Goal: Information Seeking & Learning: Check status

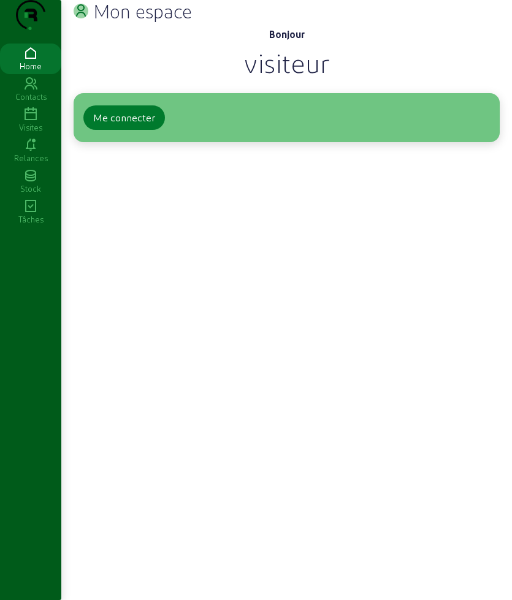
click at [144, 125] on div "Me connecter" at bounding box center [124, 117] width 62 height 15
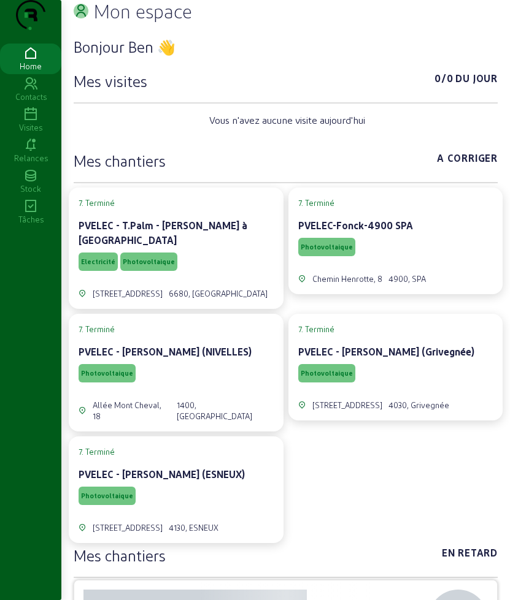
click at [40, 122] on icon at bounding box center [30, 114] width 61 height 15
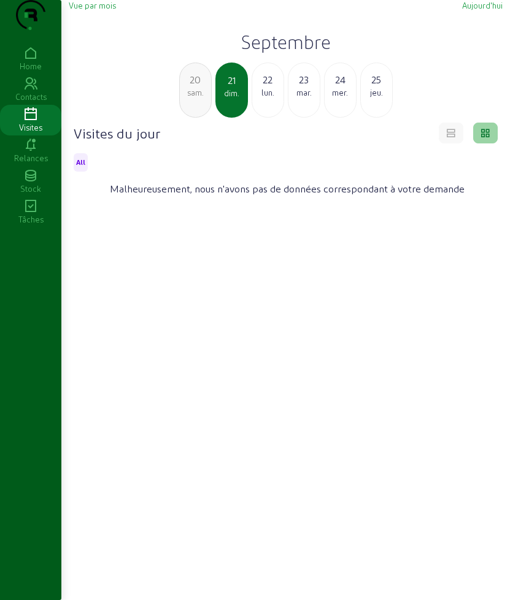
click at [262, 87] on div "22" at bounding box center [267, 79] width 31 height 15
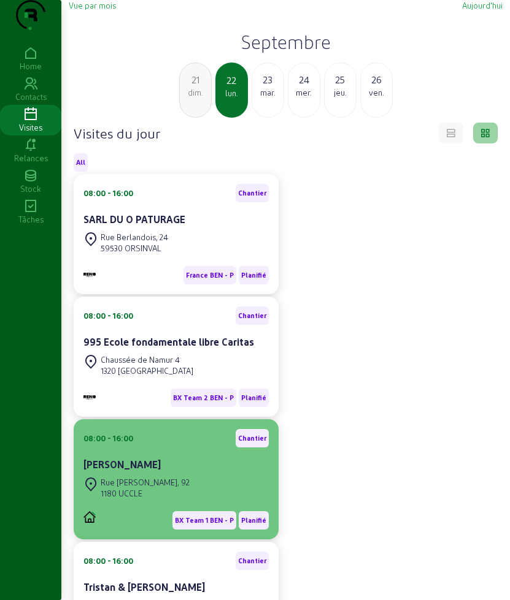
click at [145, 488] on div "Rue [PERSON_NAME], 92" at bounding box center [145, 482] width 89 height 11
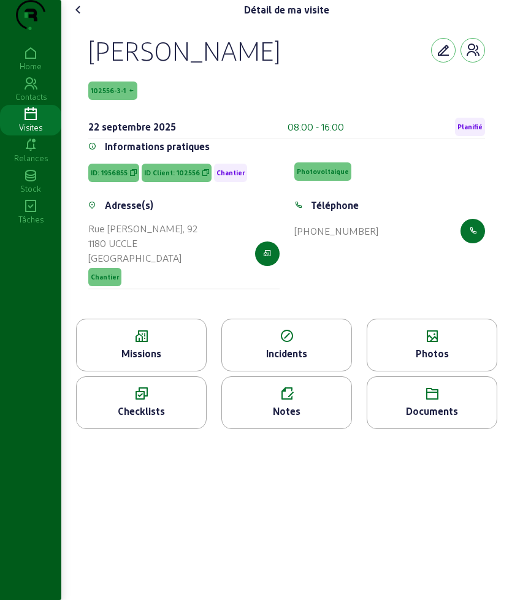
drag, startPoint x: 88, startPoint y: 63, endPoint x: 391, endPoint y: 262, distance: 362.6
click at [391, 262] on div "[PERSON_NAME] 102556-3-1 [DATE] 08:00 - 16:00 Planifié Informations pratiques I…" at bounding box center [287, 169] width 426 height 299
copy cam-empty "[PERSON_NAME] 102556-3-1 [DATE] 08:00 - 16:00 Planifié Informations pratiques I…"
click at [115, 361] on div "Missions" at bounding box center [141, 353] width 129 height 15
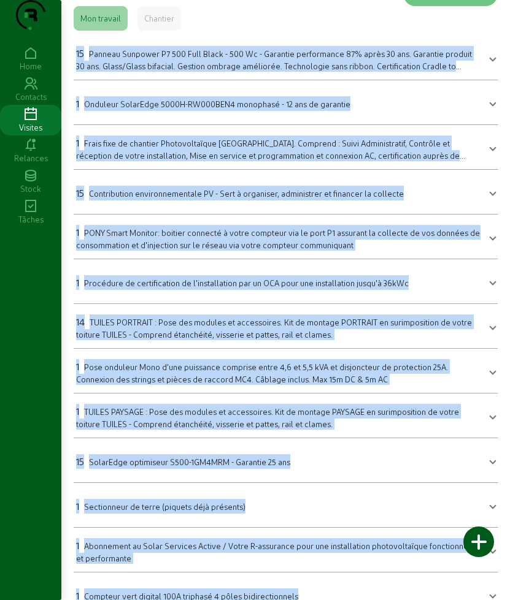
scroll to position [274, 0]
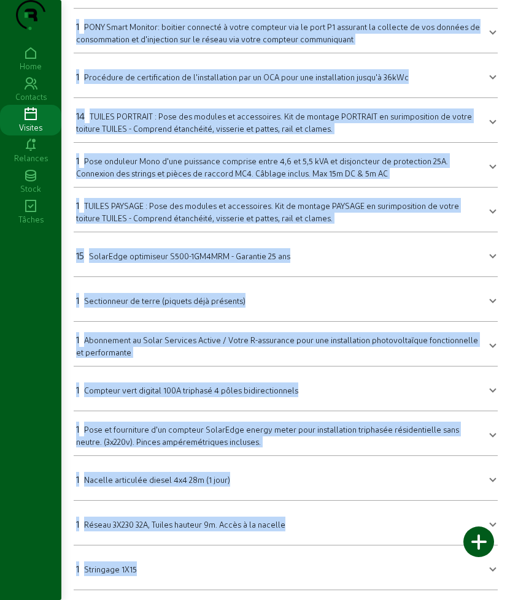
drag, startPoint x: 74, startPoint y: 114, endPoint x: 282, endPoint y: 600, distance: 528.6
click at [282, 600] on div "Missions Valider la mission Mon travail Chantier 15 Panneau Sunpower P7 500 Ful…" at bounding box center [285, 175] width 448 height 849
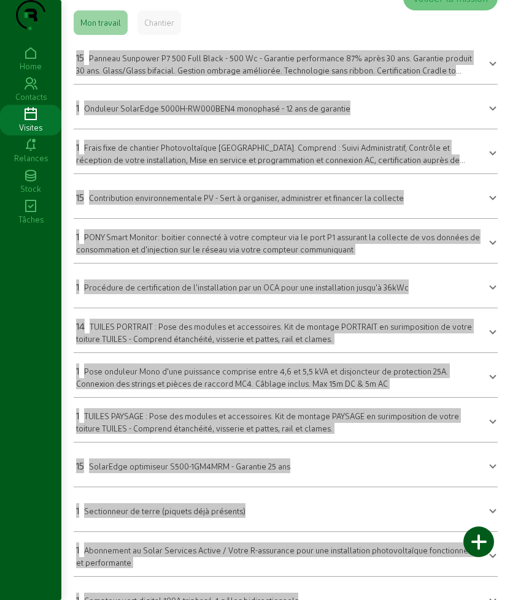
scroll to position [0, 0]
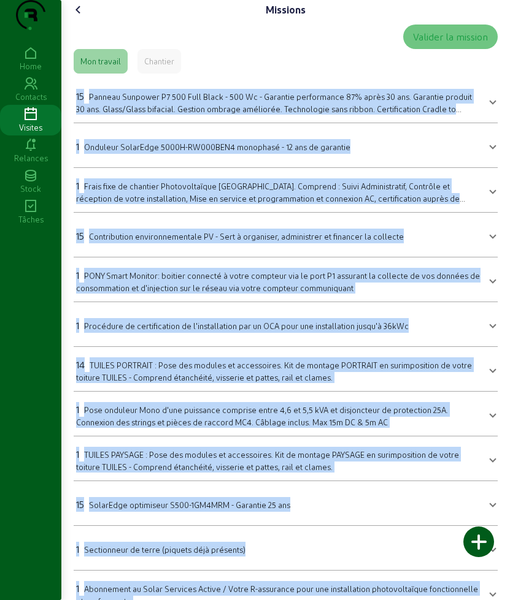
click at [82, 17] on icon at bounding box center [78, 9] width 15 height 15
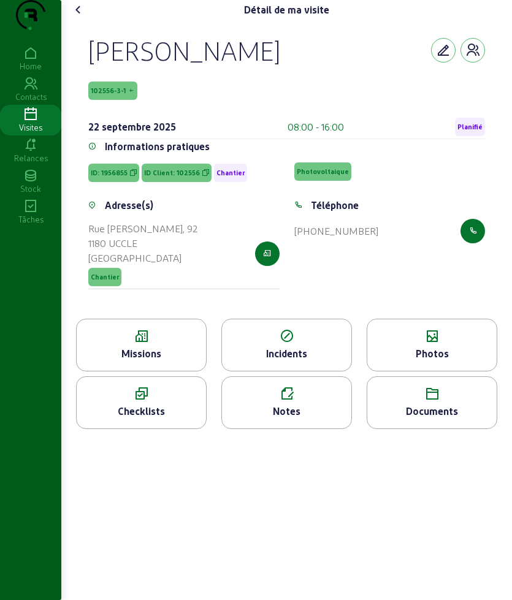
click at [411, 361] on div "Photos" at bounding box center [431, 353] width 129 height 15
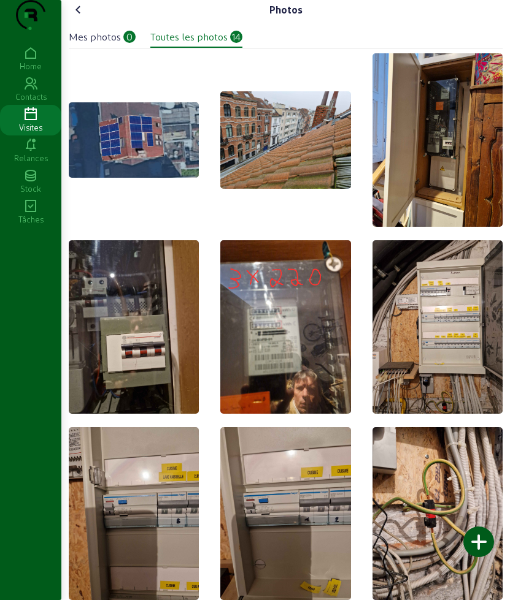
click at [78, 17] on icon at bounding box center [78, 9] width 15 height 15
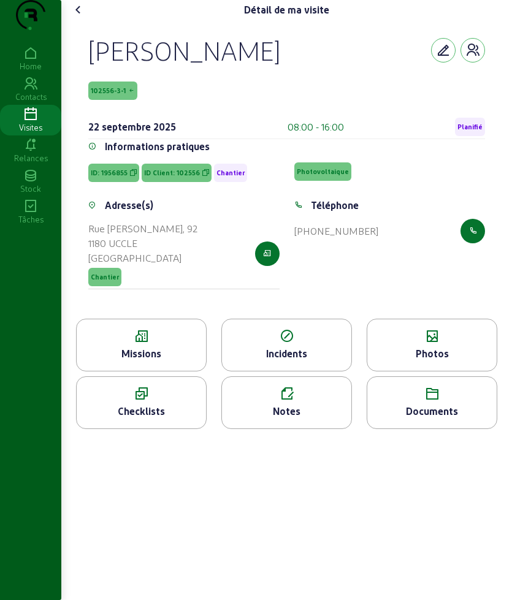
click at [394, 419] on div "Documents" at bounding box center [431, 411] width 129 height 15
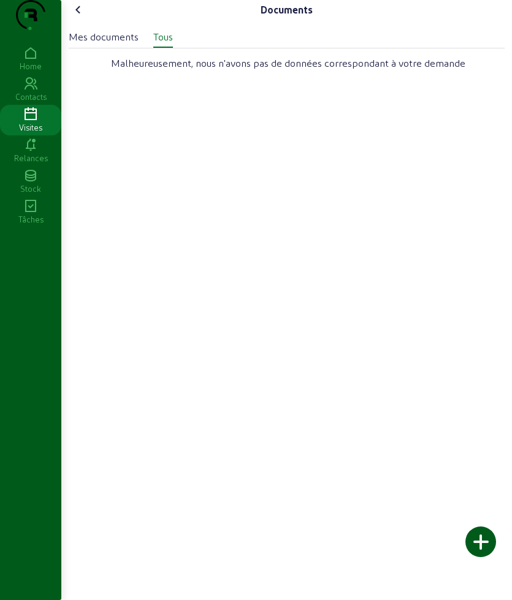
click at [101, 44] on div "Mes documents" at bounding box center [104, 36] width 70 height 15
click at [176, 48] on div "Mes documents Tous" at bounding box center [287, 34] width 436 height 28
click at [77, 17] on icon at bounding box center [78, 9] width 15 height 15
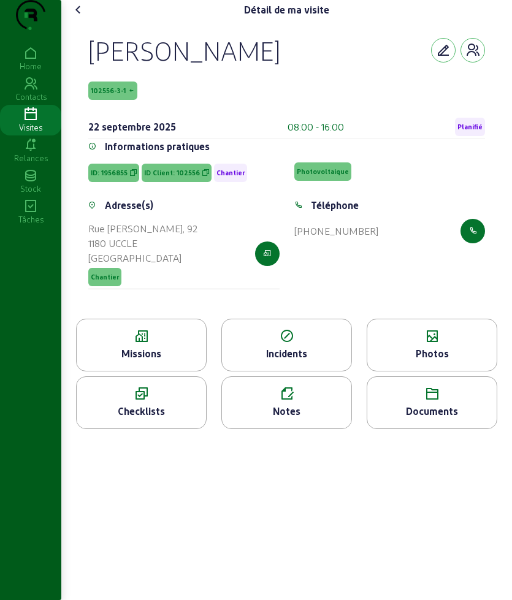
click at [421, 419] on div "Documents" at bounding box center [431, 411] width 129 height 15
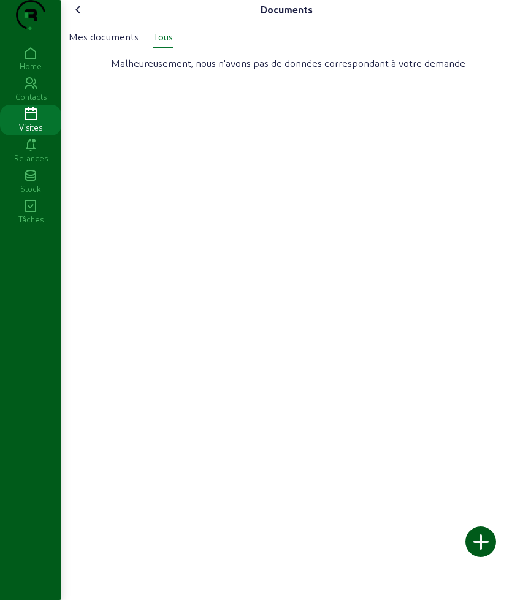
click at [115, 44] on div "Mes documents" at bounding box center [104, 36] width 70 height 15
click at [173, 44] on div "Tous" at bounding box center [163, 36] width 20 height 15
click at [85, 17] on icon at bounding box center [78, 9] width 15 height 15
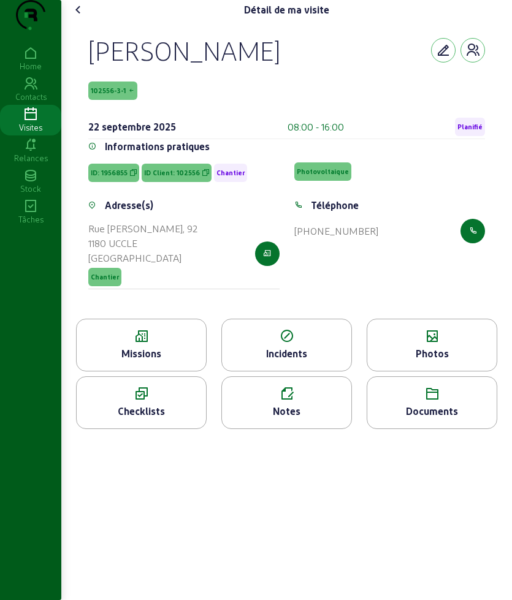
click at [85, 17] on icon at bounding box center [78, 9] width 15 height 15
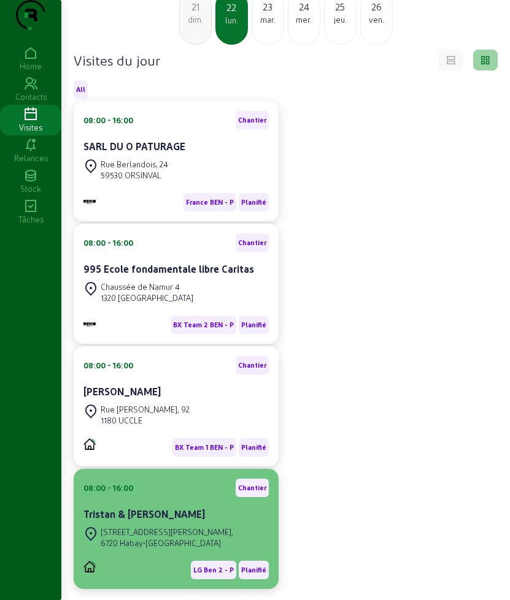
scroll to position [77, 0]
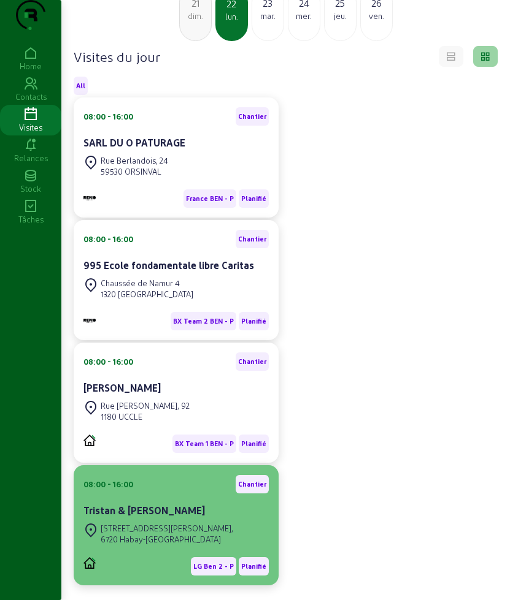
click at [161, 518] on div "Tristan & [PERSON_NAME]" at bounding box center [175, 510] width 185 height 15
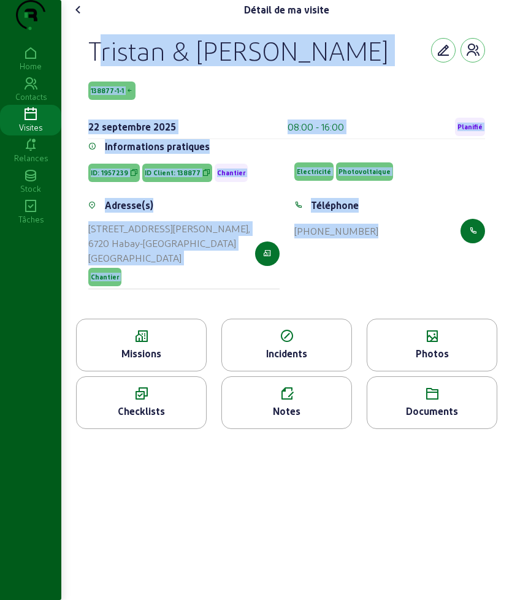
drag, startPoint x: 91, startPoint y: 66, endPoint x: 413, endPoint y: 283, distance: 388.3
click at [413, 283] on cam-empty "[PERSON_NAME] & [PERSON_NAME] 138877-1-1 [DATE] 08:00 - 16:00 Planifié Informat…" at bounding box center [286, 169] width 397 height 270
copy cam-empty "[PERSON_NAME] & [PERSON_NAME] 138877-1-1 [DATE] 08:00 - 16:00 Planifié Informat…"
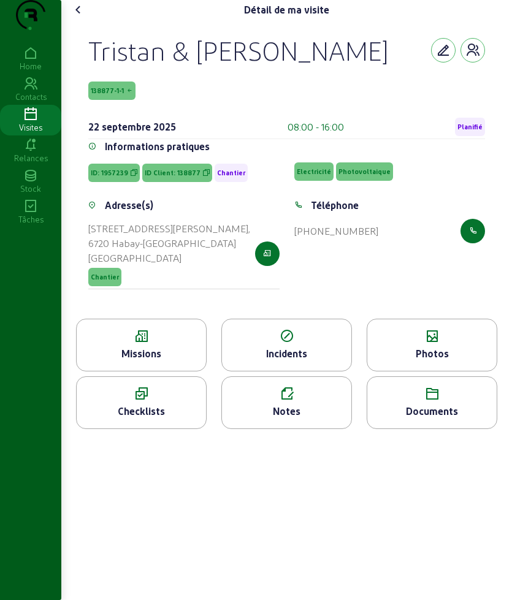
click at [135, 344] on icon at bounding box center [141, 336] width 129 height 15
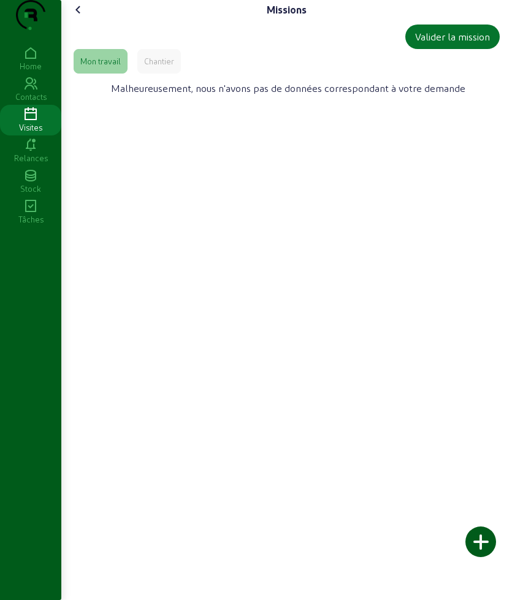
drag, startPoint x: 177, startPoint y: 76, endPoint x: 129, endPoint y: 96, distance: 51.9
click at [166, 67] on div "Chantier" at bounding box center [159, 61] width 30 height 11
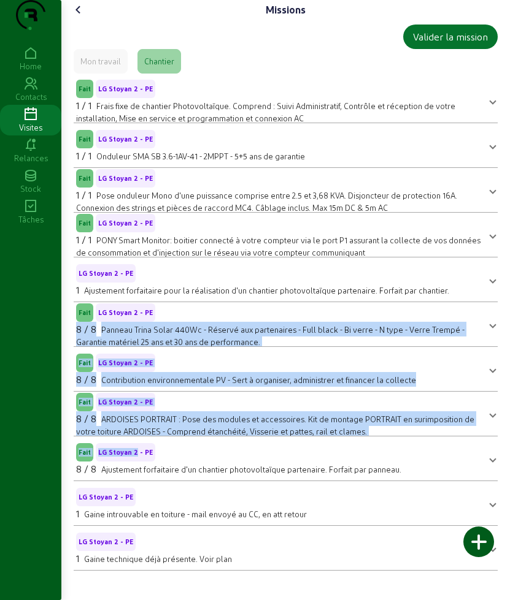
scroll to position [5, 0]
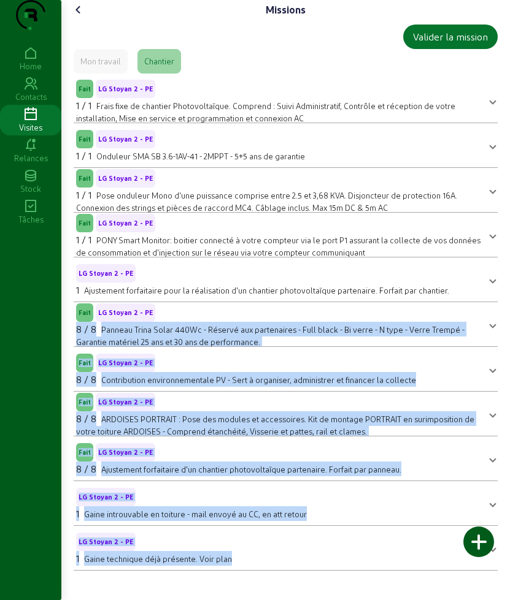
drag, startPoint x: 80, startPoint y: 350, endPoint x: 266, endPoint y: 597, distance: 308.7
click at [266, 581] on div "Missions Valider la mission Mon travail Chantier Fait LG Stoyan 2 - PE 1 / 1 Fr…" at bounding box center [285, 290] width 448 height 581
copy mat-accordion "2 / 6 Loremip Dolor Sitam 716Co - Adipisc eli seddoeiusmo - Temp incid - Ut lab…"
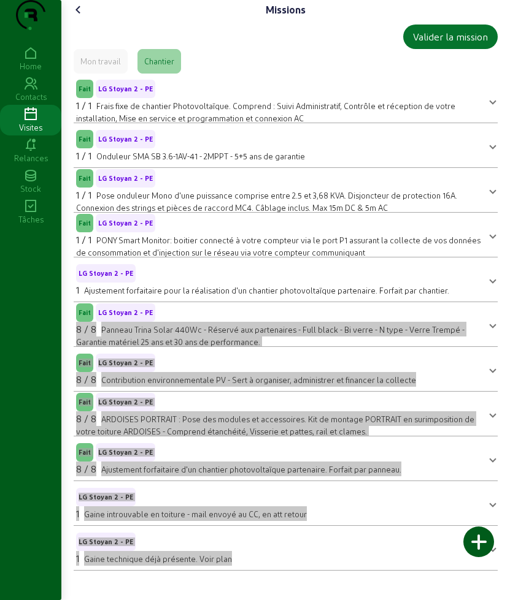
scroll to position [0, 0]
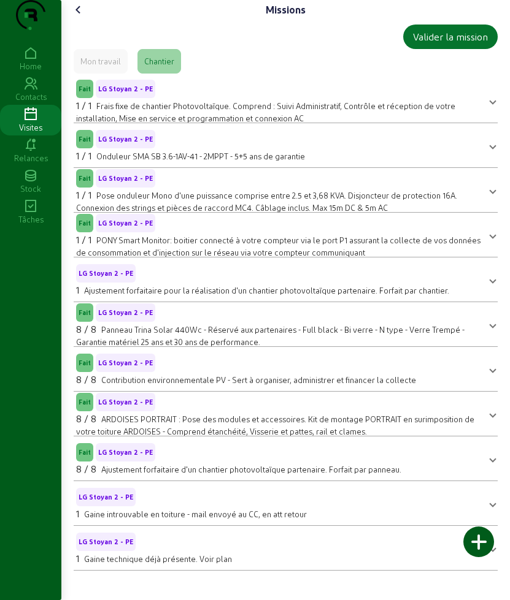
drag, startPoint x: 74, startPoint y: 27, endPoint x: 81, endPoint y: 28, distance: 6.8
click at [81, 28] on div "Missions Valider la mission Mon travail Chantier Fait LG Stoyan 2 - PE 1 / 1 Fr…" at bounding box center [285, 290] width 448 height 581
click at [81, 17] on icon at bounding box center [78, 9] width 15 height 15
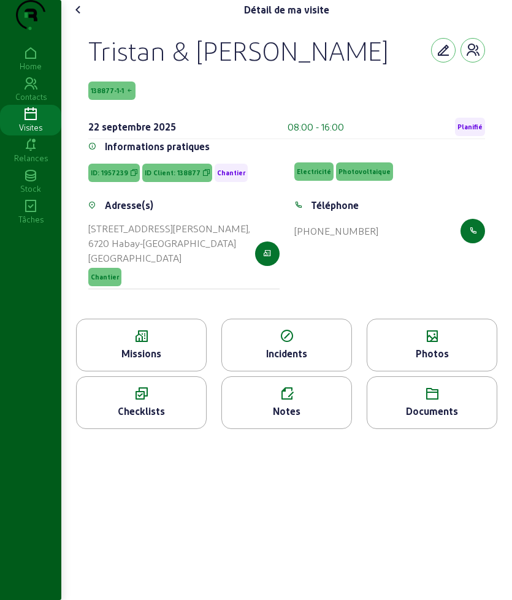
click at [425, 372] on div "Photos" at bounding box center [432, 345] width 131 height 53
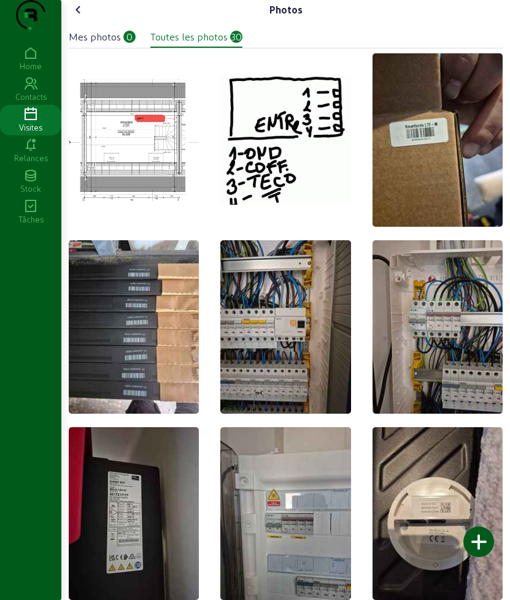
click at [82, 17] on icon at bounding box center [78, 9] width 15 height 15
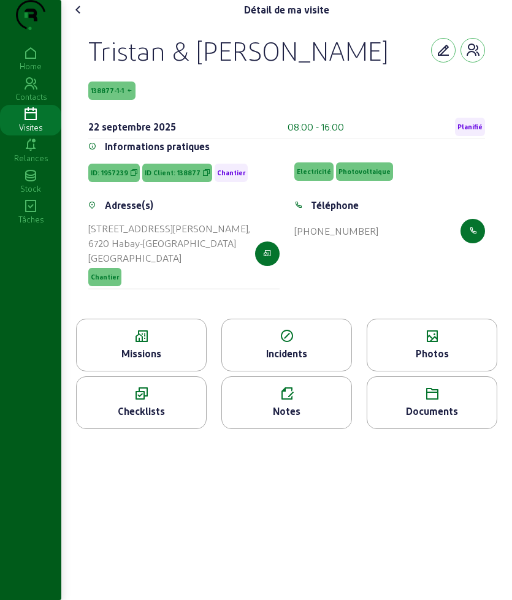
click at [78, 17] on icon at bounding box center [78, 9] width 15 height 15
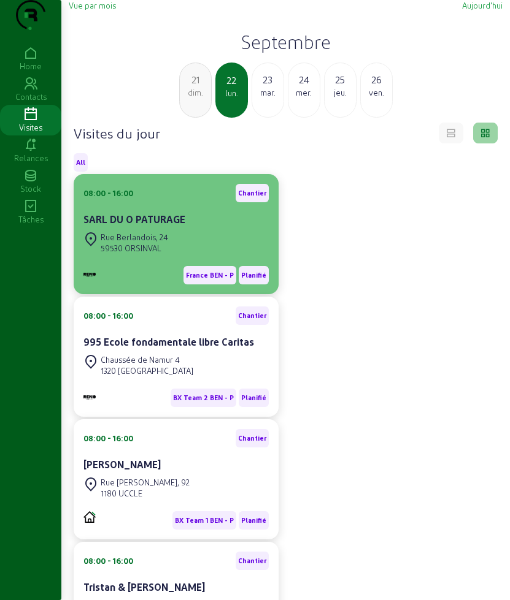
scroll to position [1, 0]
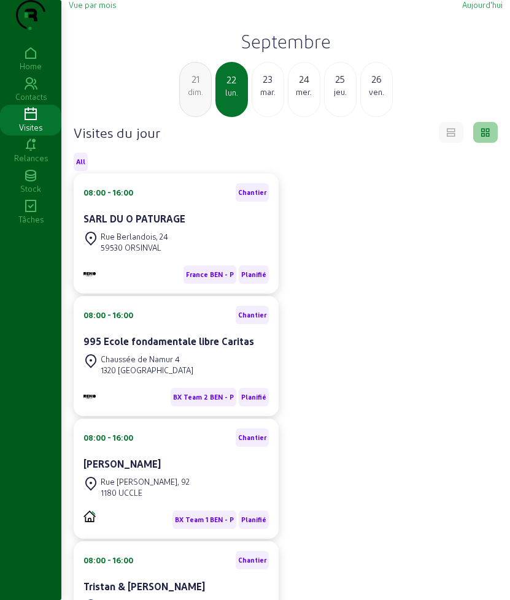
click at [279, 77] on div "Vue par mois [DATE] [DATE] dim. 22 [DATE] mer. 25 jeu. 26 ven." at bounding box center [286, 58] width 434 height 118
click at [259, 52] on h2 "Septembre" at bounding box center [286, 41] width 434 height 22
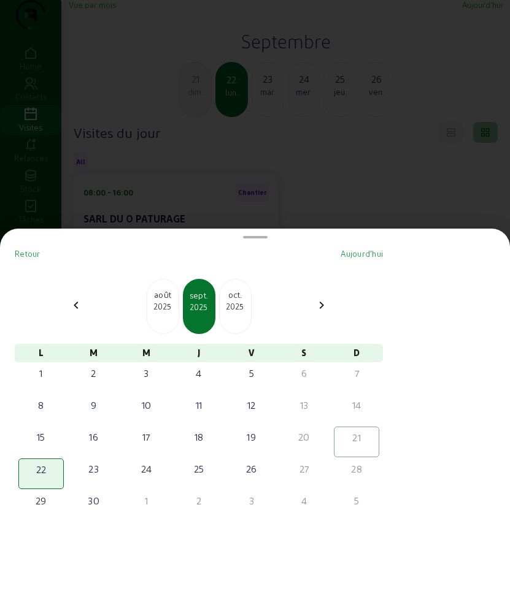
scroll to position [0, 0]
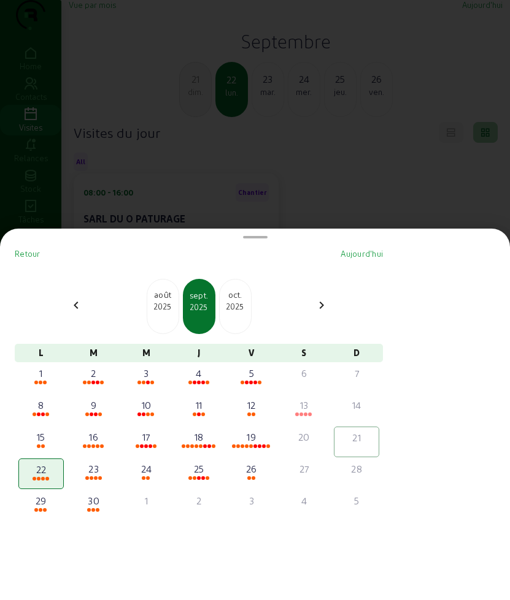
click at [375, 18] on div at bounding box center [255, 300] width 510 height 600
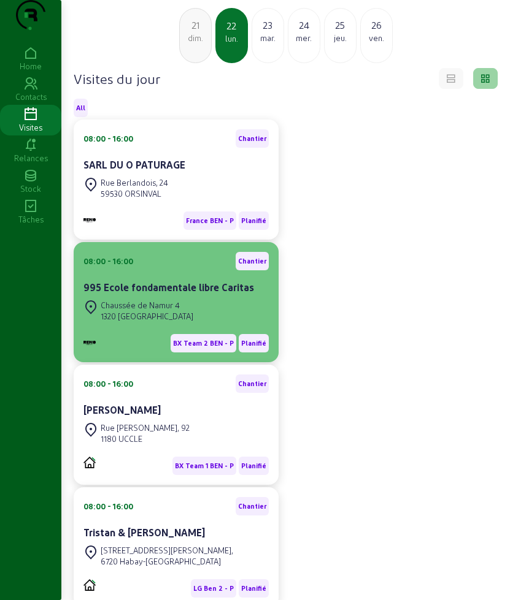
scroll to position [131, 0]
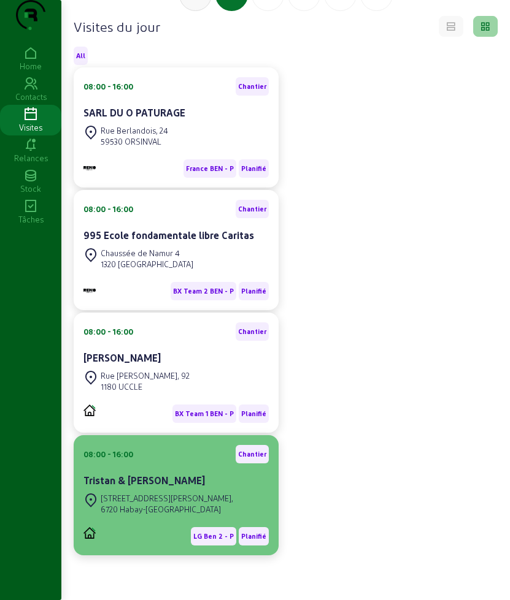
click at [158, 475] on cam-card-title "Tristan & [PERSON_NAME]" at bounding box center [143, 481] width 121 height 12
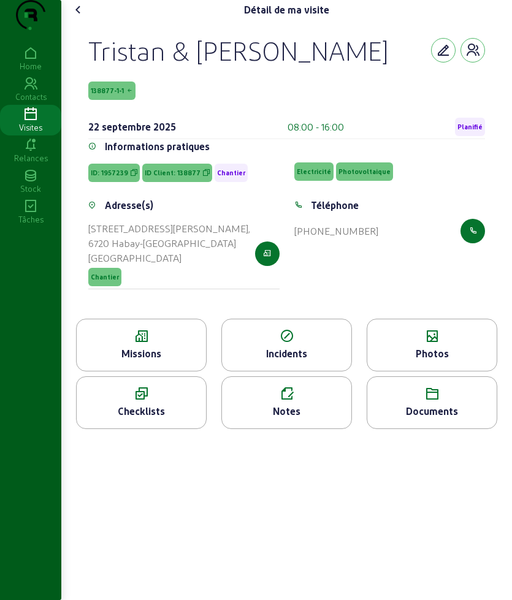
drag, startPoint x: 94, startPoint y: 66, endPoint x: 187, endPoint y: 136, distance: 116.5
click at [187, 136] on div "Tristan & [PERSON_NAME] 138877-1-1 [DATE] 08:00 - 16:00 Planifié" at bounding box center [286, 86] width 397 height 105
copy div "Tristan & [PERSON_NAME] 138877-1-1"
